Goal: Task Accomplishment & Management: Manage account settings

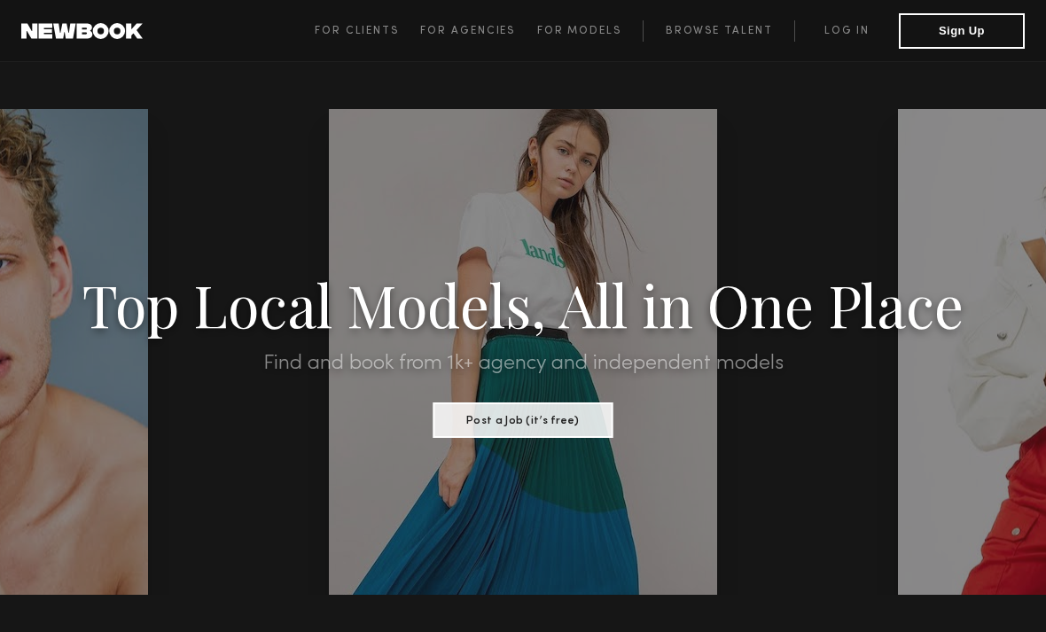
click at [832, 29] on link "Log in" at bounding box center [846, 30] width 105 height 21
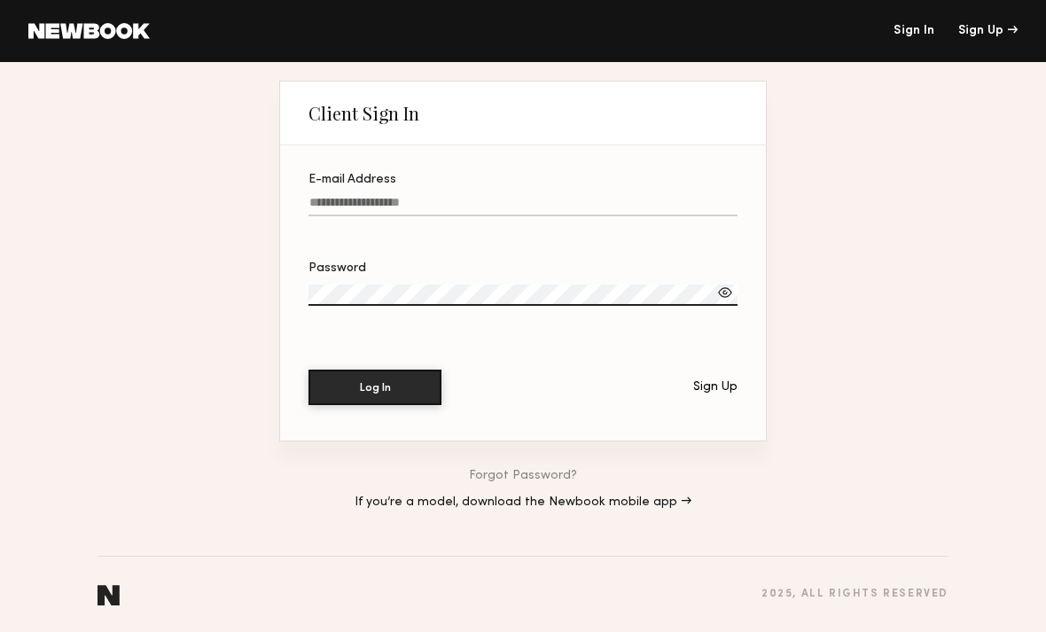
click at [616, 215] on input "E-mail Address" at bounding box center [522, 206] width 429 height 20
type input "**********"
click at [375, 390] on button "Log In" at bounding box center [374, 386] width 133 height 35
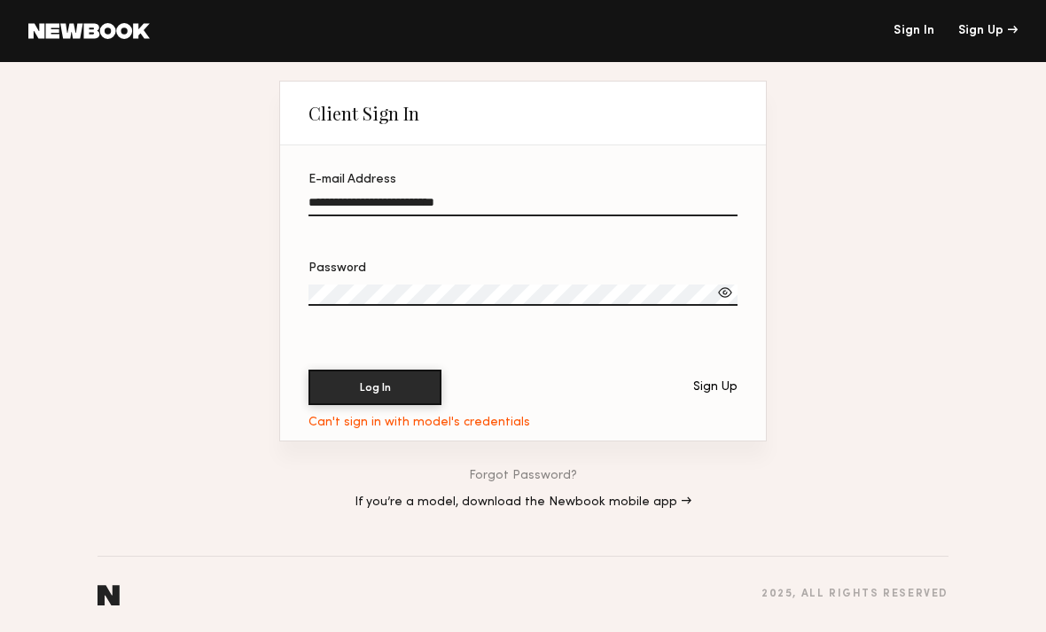
click at [727, 290] on div at bounding box center [725, 293] width 18 height 18
click at [383, 402] on button "Log In" at bounding box center [374, 386] width 133 height 35
click at [526, 465] on div "Forgot Password? If you’re a model, download the Newbook mobile app →" at bounding box center [522, 489] width 487 height 96
click at [524, 476] on link "Forgot Password?" at bounding box center [523, 476] width 108 height 12
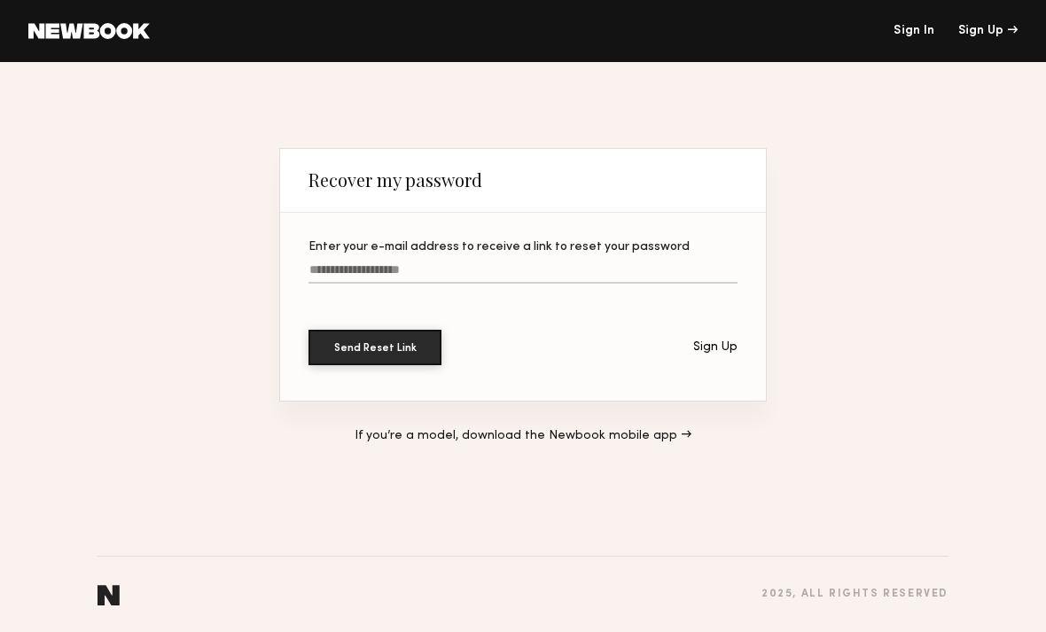
click at [593, 265] on input "Enter your e-mail address to receive a link to reset your password" at bounding box center [522, 273] width 429 height 20
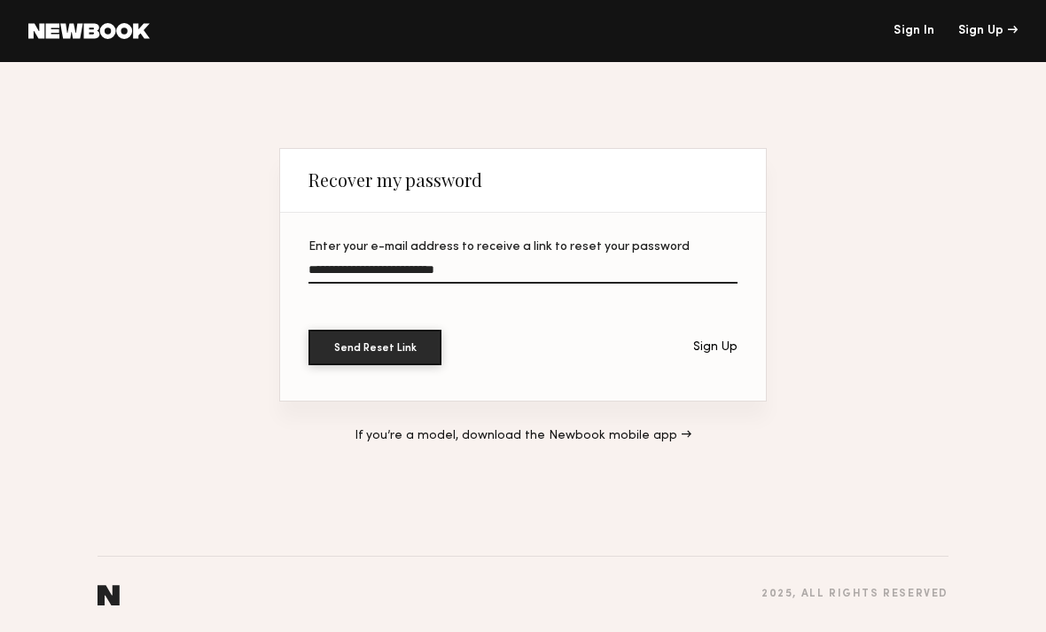
type input "**********"
click at [347, 362] on button "Send Reset Link" at bounding box center [374, 347] width 133 height 35
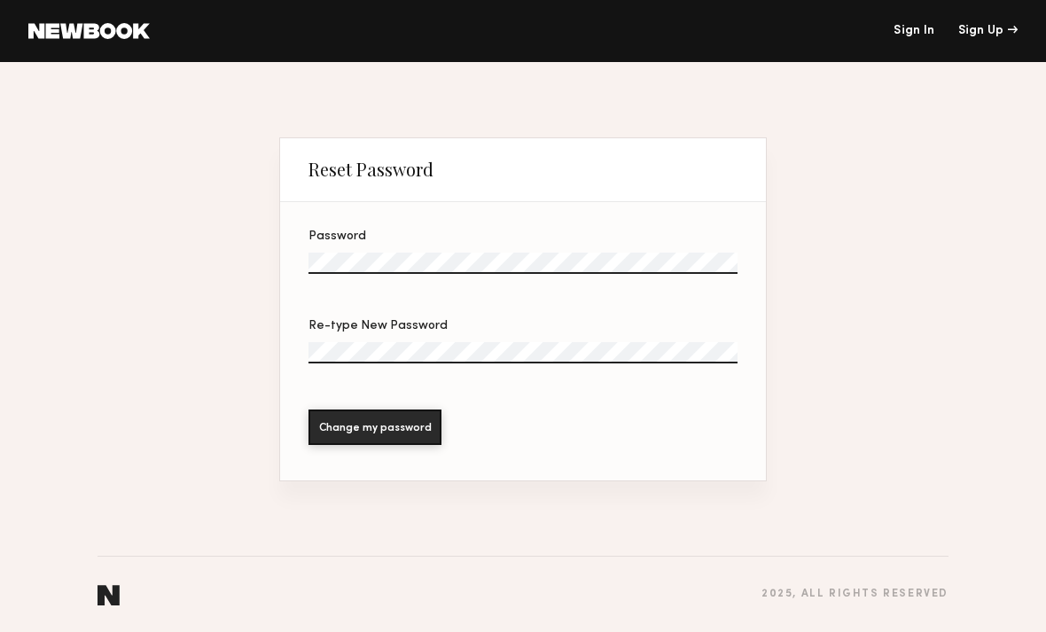
click at [583, 245] on label "Password" at bounding box center [522, 260] width 429 height 61
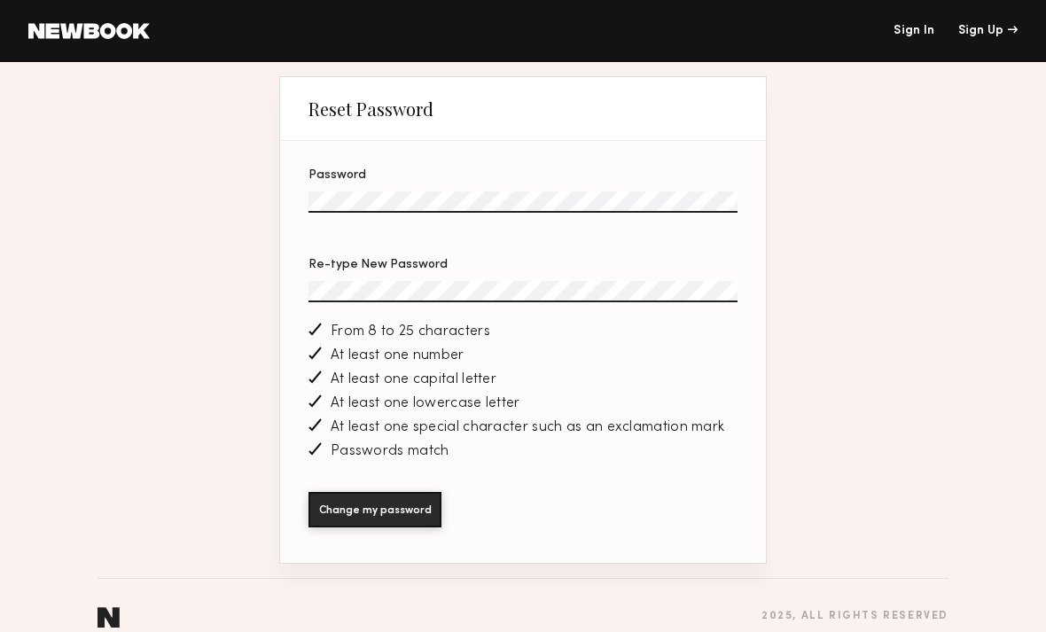
click at [381, 517] on button "Change my password" at bounding box center [374, 509] width 133 height 35
